Goal: Task Accomplishment & Management: Manage account settings

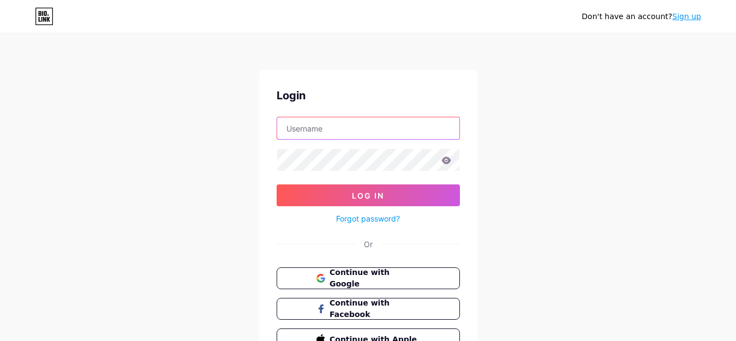
click at [326, 120] on input "text" at bounding box center [368, 128] width 182 height 22
type input "xfree"
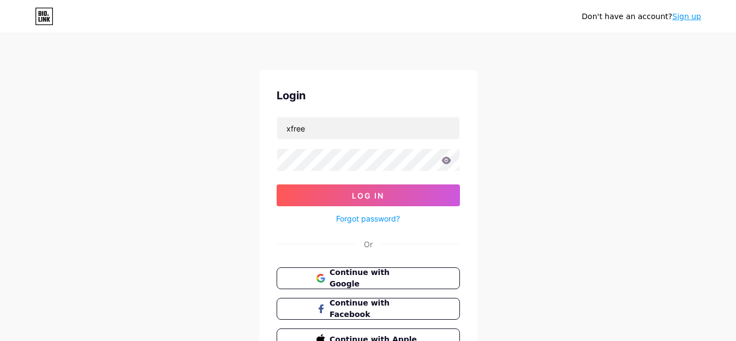
click at [531, 110] on div "Don't have an account? Sign up Login xfree Log In Forgot password? Or Continue …" at bounding box center [368, 201] width 736 height 403
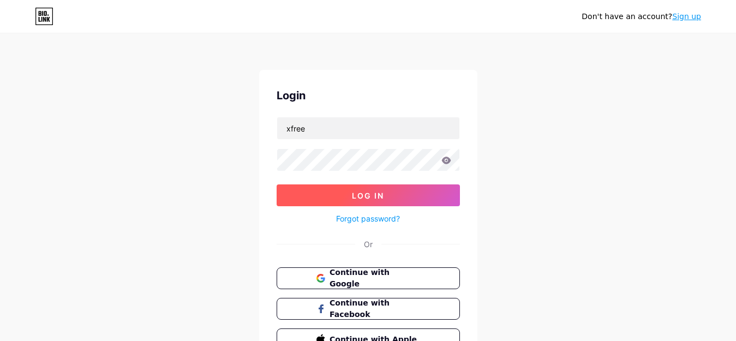
click at [364, 194] on span "Log In" at bounding box center [368, 195] width 32 height 9
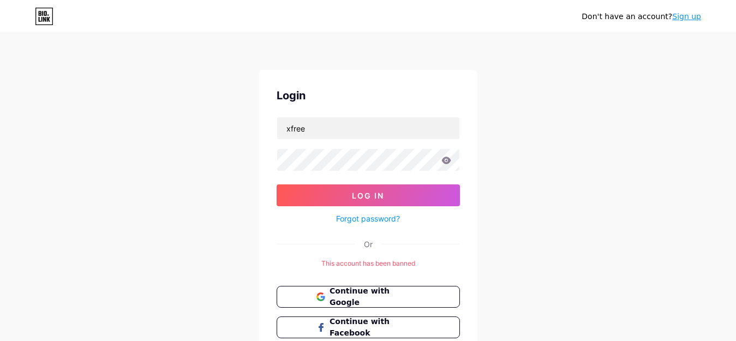
scroll to position [55, 0]
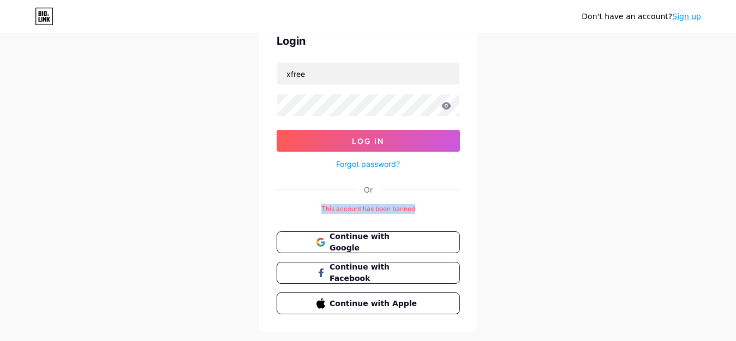
drag, startPoint x: 321, startPoint y: 208, endPoint x: 436, endPoint y: 208, distance: 114.6
click at [436, 208] on div "This account has been banned" at bounding box center [368, 209] width 183 height 10
drag, startPoint x: 365, startPoint y: 189, endPoint x: 372, endPoint y: 189, distance: 7.6
click at [372, 189] on div "Or" at bounding box center [368, 189] width 9 height 11
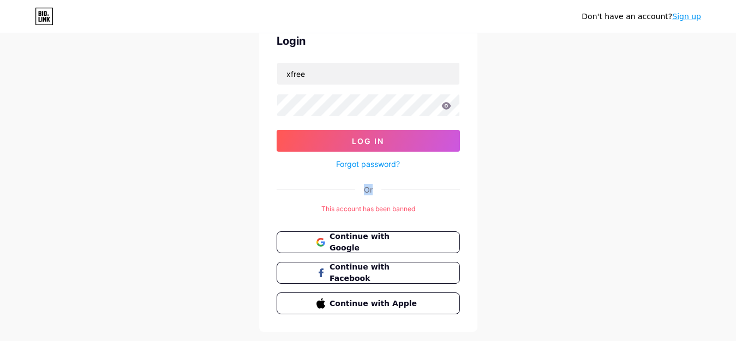
click at [366, 190] on div "Or" at bounding box center [368, 189] width 9 height 11
click at [343, 206] on div "This account has been banned" at bounding box center [368, 209] width 183 height 10
click at [449, 106] on icon at bounding box center [446, 105] width 9 height 7
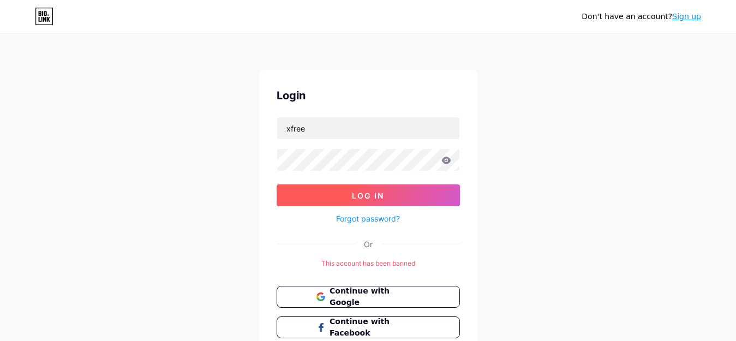
click at [382, 196] on span "Log In" at bounding box center [368, 195] width 32 height 9
